Goal: Complete application form

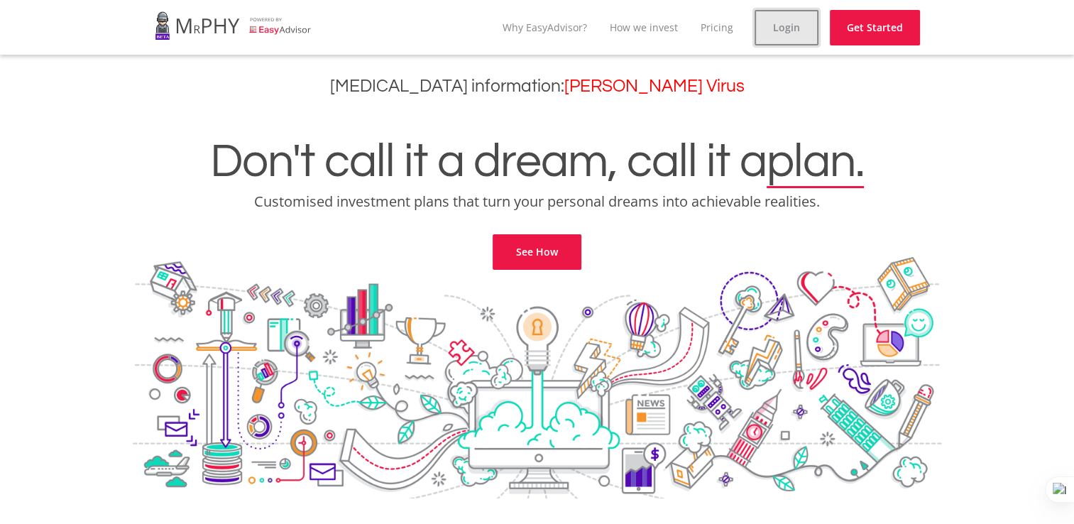
click at [790, 24] on link "Login" at bounding box center [787, 28] width 64 height 36
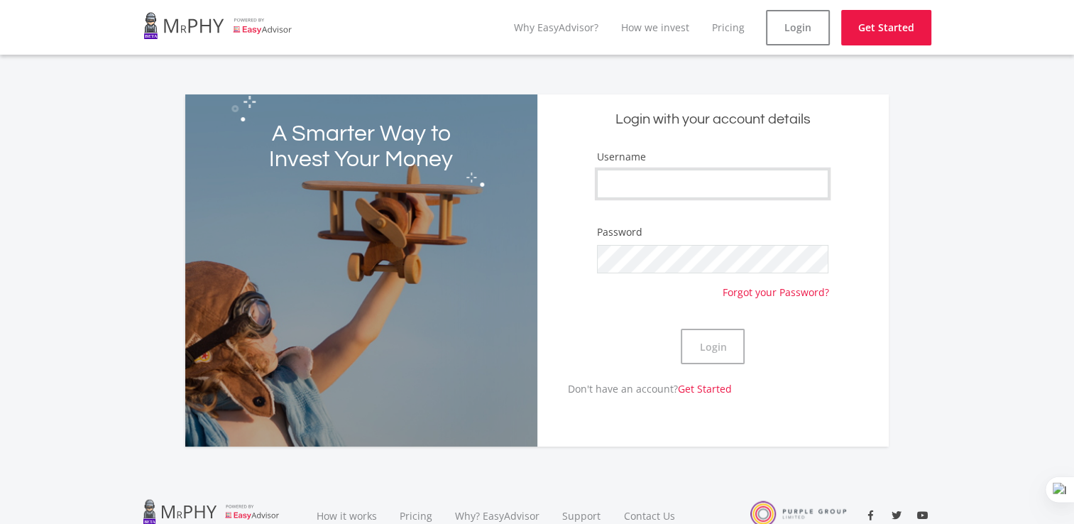
click at [648, 180] on input "Username" at bounding box center [712, 184] width 231 height 28
click at [628, 178] on input "Username" at bounding box center [712, 184] width 231 height 28
type input "b"
type input "Bobtown303"
click at [719, 340] on button "Login" at bounding box center [713, 347] width 64 height 36
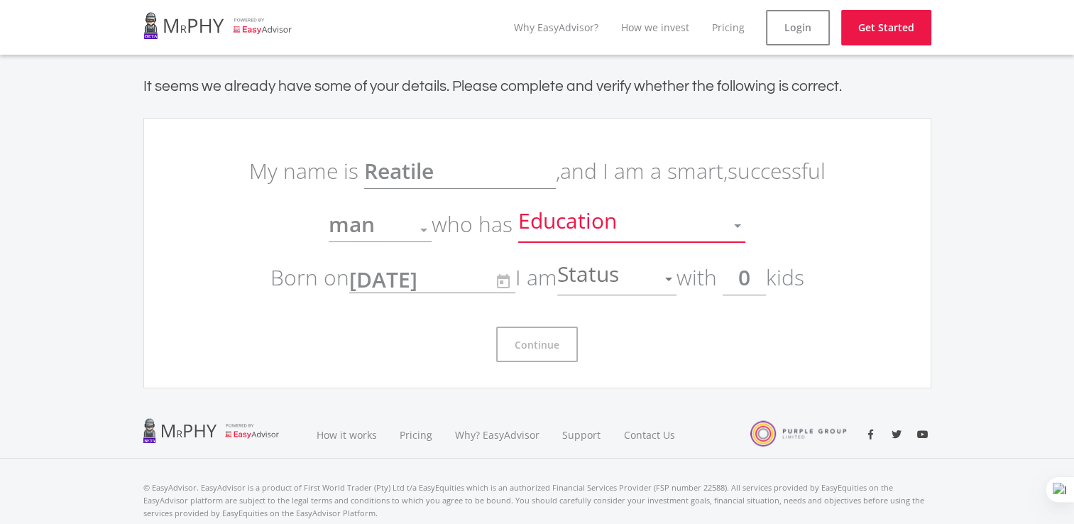
click at [738, 220] on div at bounding box center [737, 225] width 27 height 27
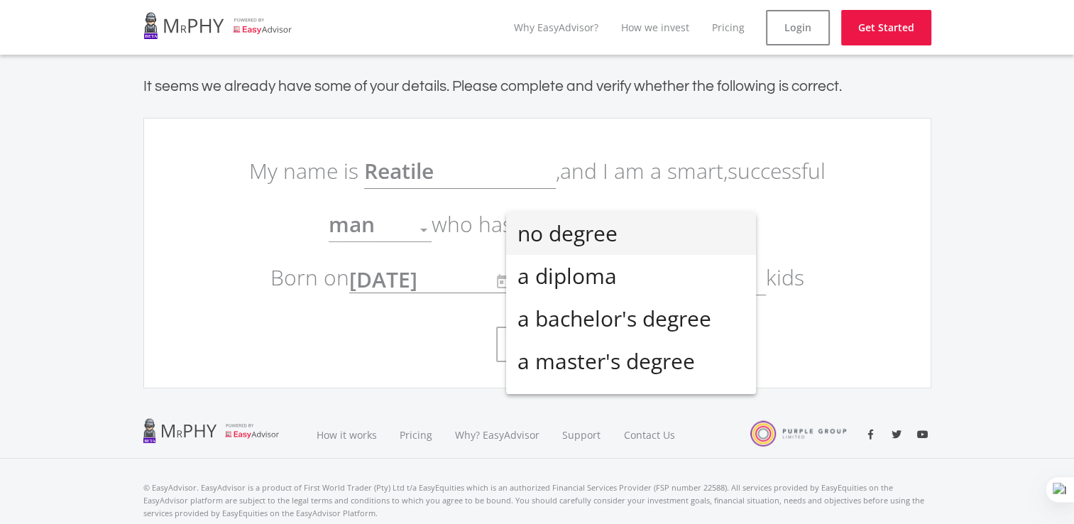
click at [788, 214] on div at bounding box center [537, 262] width 1074 height 524
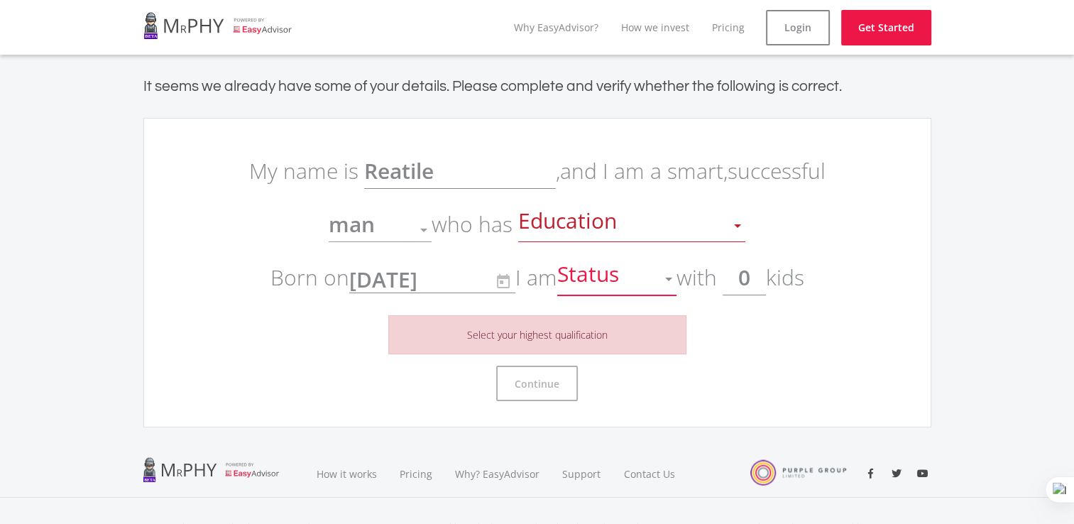
click at [677, 272] on div at bounding box center [668, 279] width 27 height 27
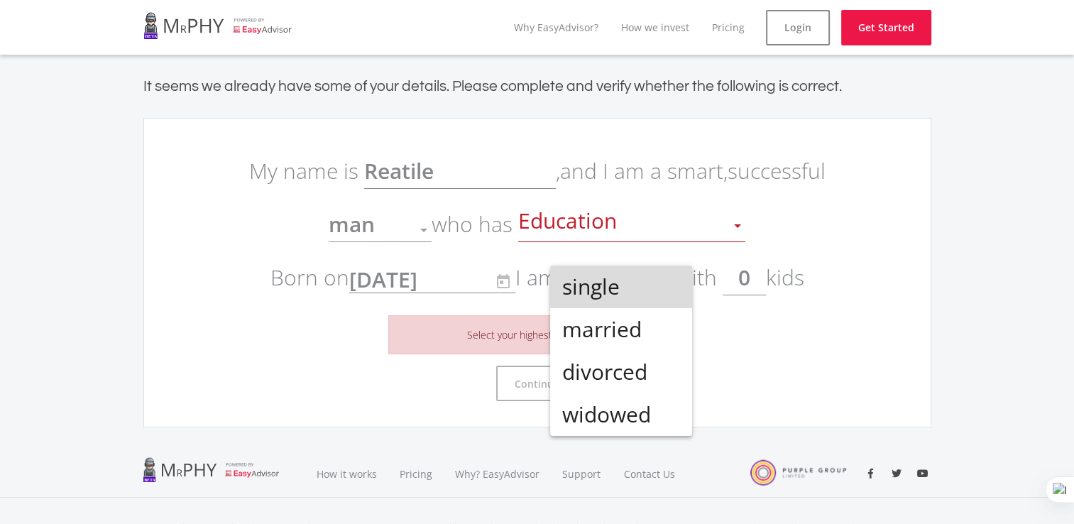
click at [651, 284] on span "single" at bounding box center [621, 287] width 119 height 43
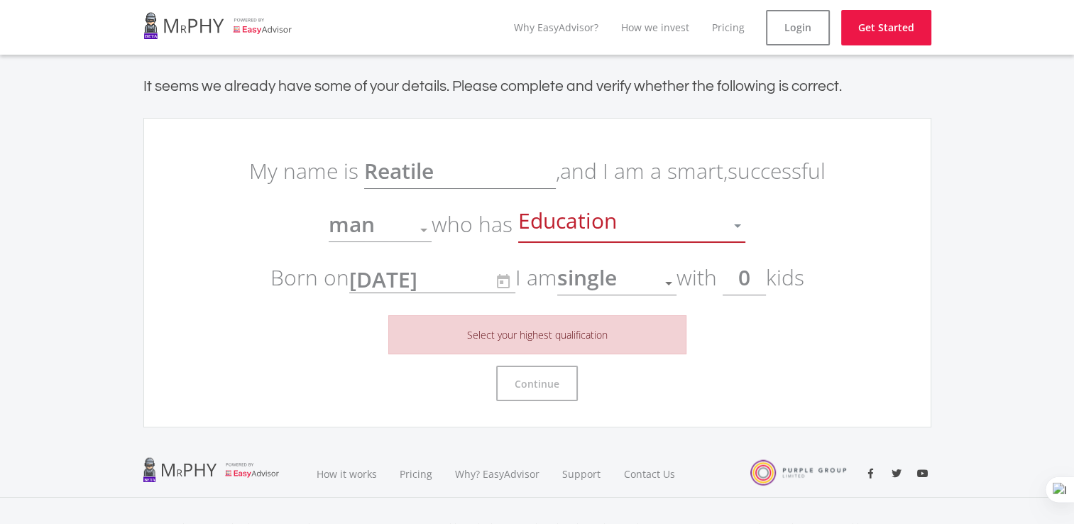
click at [737, 227] on div at bounding box center [737, 225] width 27 height 27
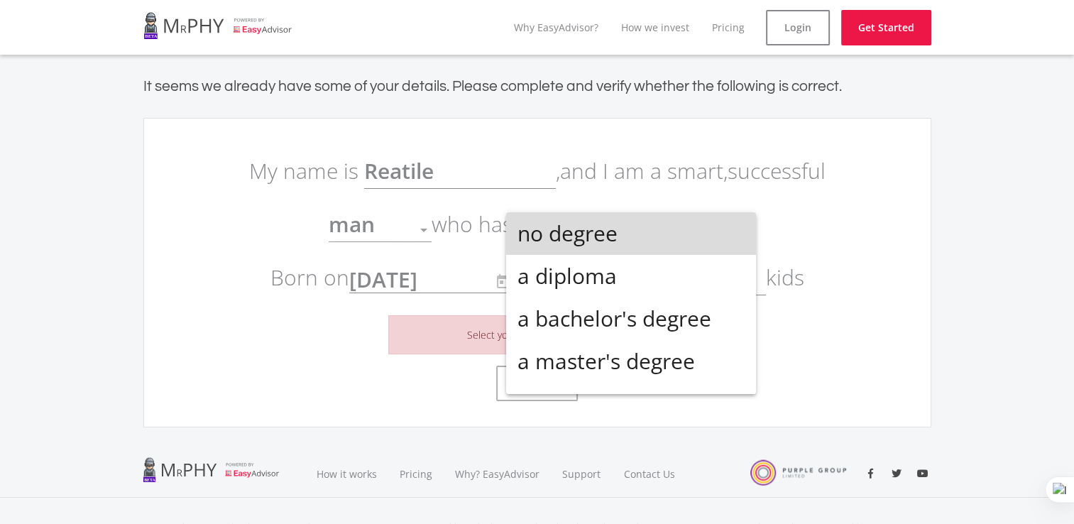
click at [737, 227] on mat-option "no degree" at bounding box center [631, 233] width 250 height 43
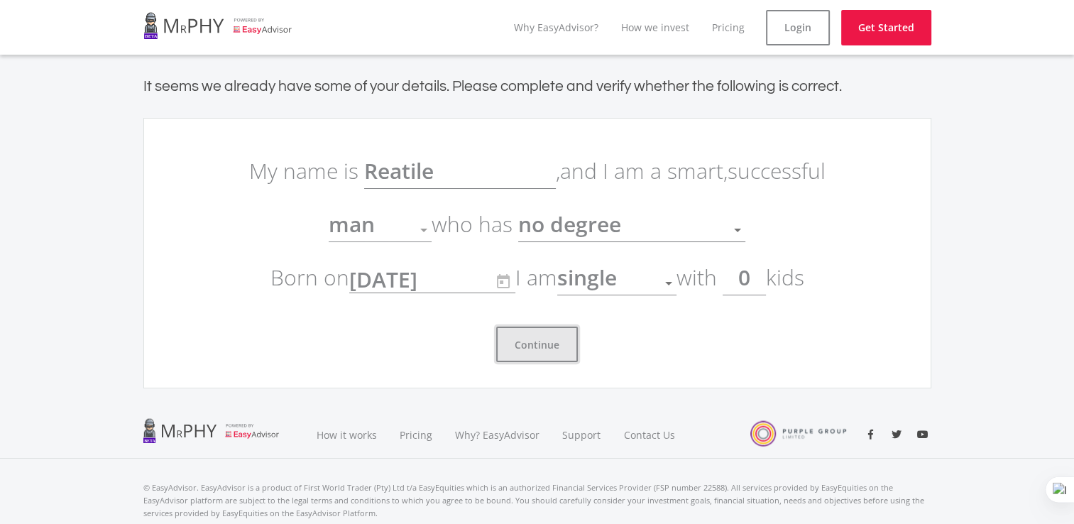
click at [521, 347] on button "Continue" at bounding box center [537, 345] width 82 height 36
